Goal: Transaction & Acquisition: Purchase product/service

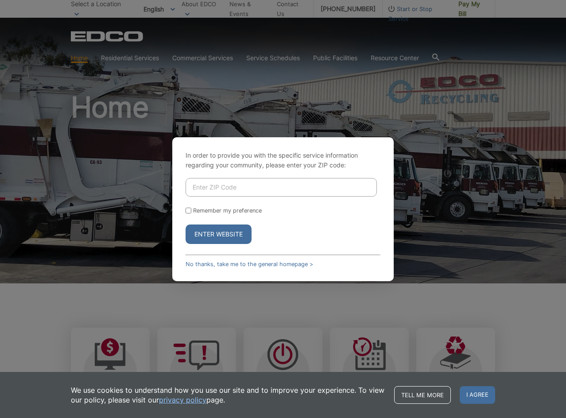
drag, startPoint x: 269, startPoint y: 171, endPoint x: 263, endPoint y: 181, distance: 11.9
click at [267, 172] on div "In order to provide you with the specific service information regarding your co…" at bounding box center [282, 209] width 221 height 144
click at [261, 185] on input "Enter ZIP Code" at bounding box center [280, 187] width 191 height 19
type input "92118"
click at [216, 235] on button "Enter Website" at bounding box center [218, 233] width 66 height 19
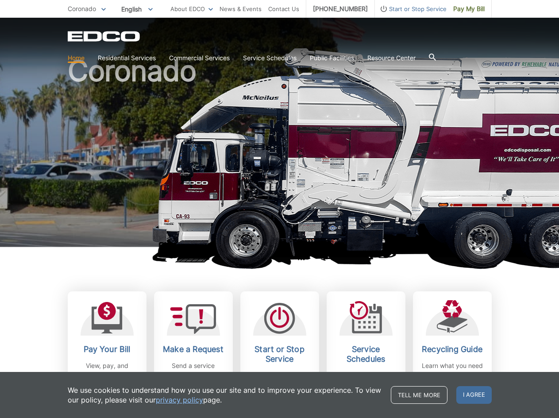
scroll to position [89, 0]
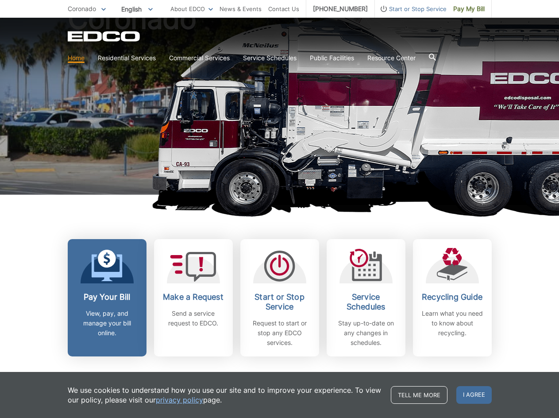
click at [97, 280] on icon at bounding box center [106, 266] width 31 height 32
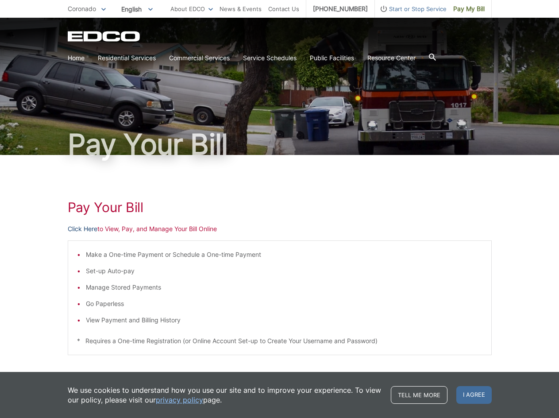
click at [78, 231] on link "Click Here" at bounding box center [83, 229] width 30 height 10
